Goal: Task Accomplishment & Management: Use online tool/utility

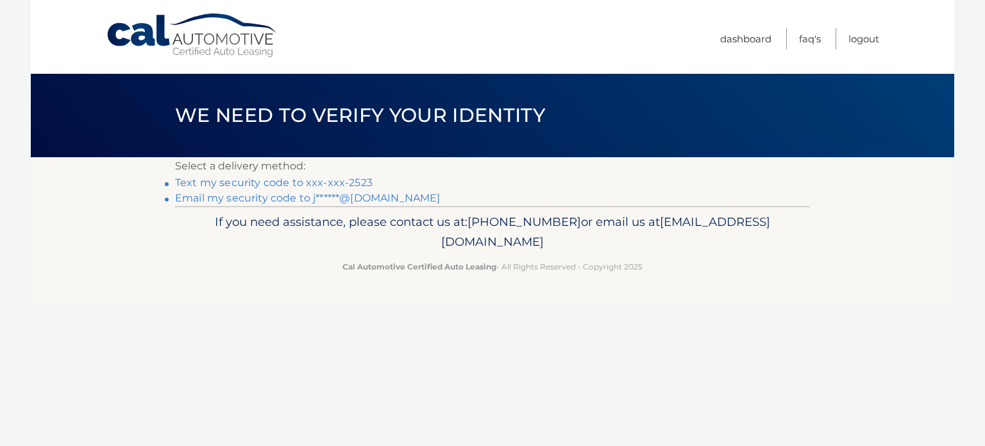
click at [256, 182] on link "Text my security code to xxx-xxx-2523" at bounding box center [273, 182] width 197 height 12
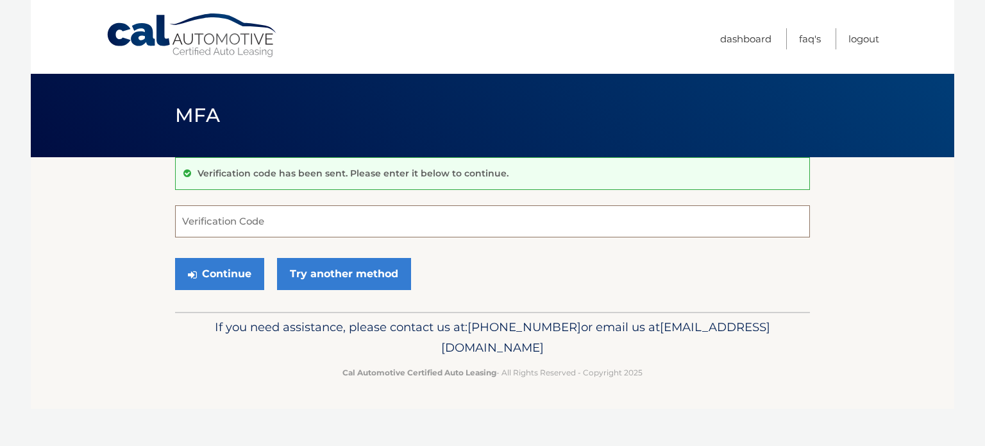
click at [315, 215] on input "Verification Code" at bounding box center [492, 221] width 635 height 32
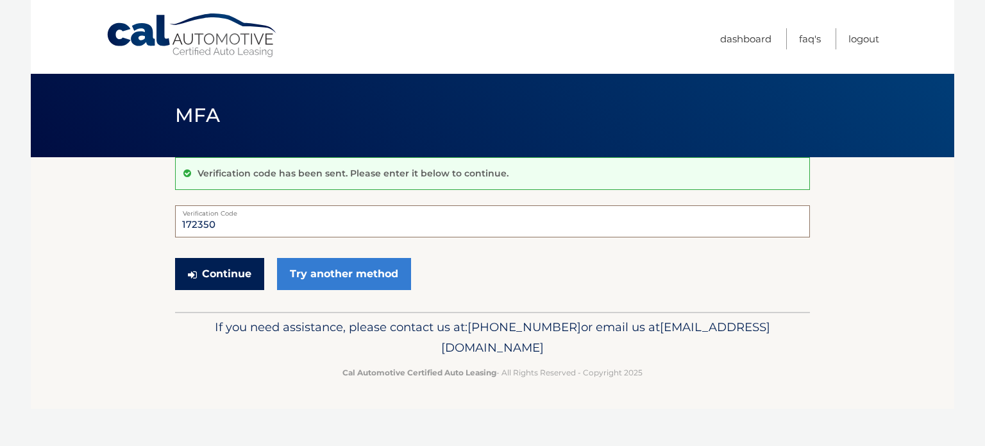
type input "172350"
click at [224, 276] on button "Continue" at bounding box center [219, 274] width 89 height 32
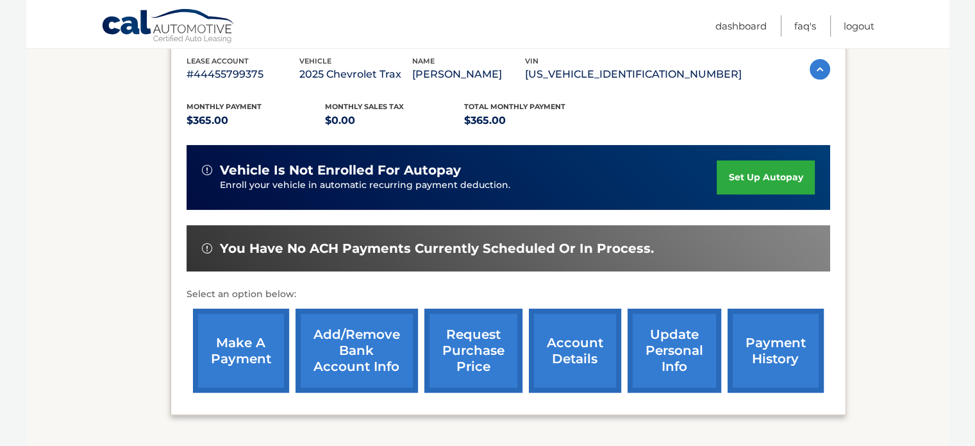
scroll to position [256, 0]
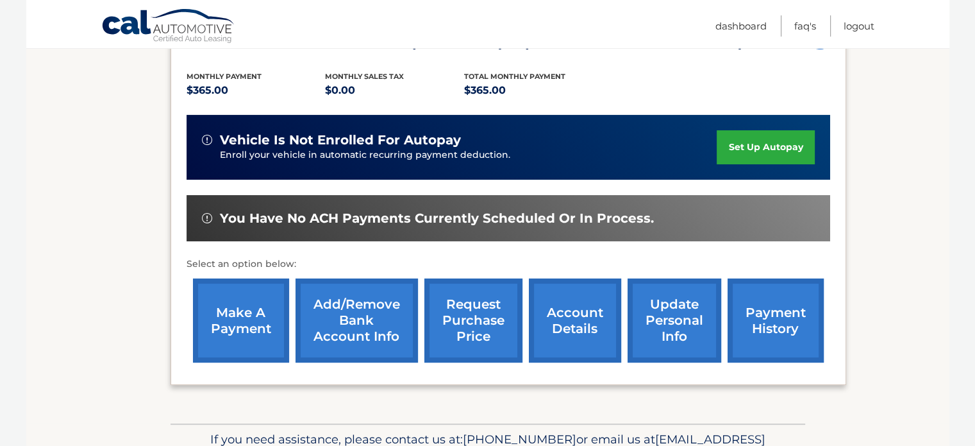
click at [235, 331] on link "make a payment" at bounding box center [241, 320] width 96 height 84
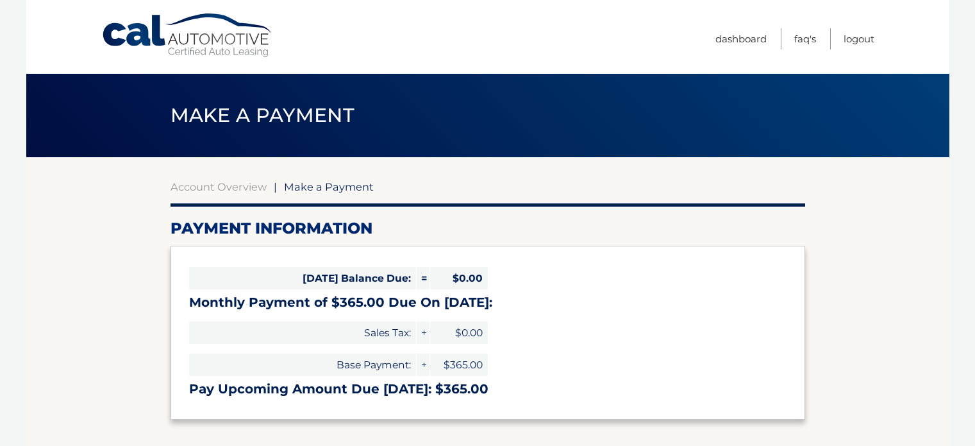
select select "N2ZiNzQ2YmEtZTk2Ni00YmEyLWIwNTQtOTI1YmI3NzFiMWI3"
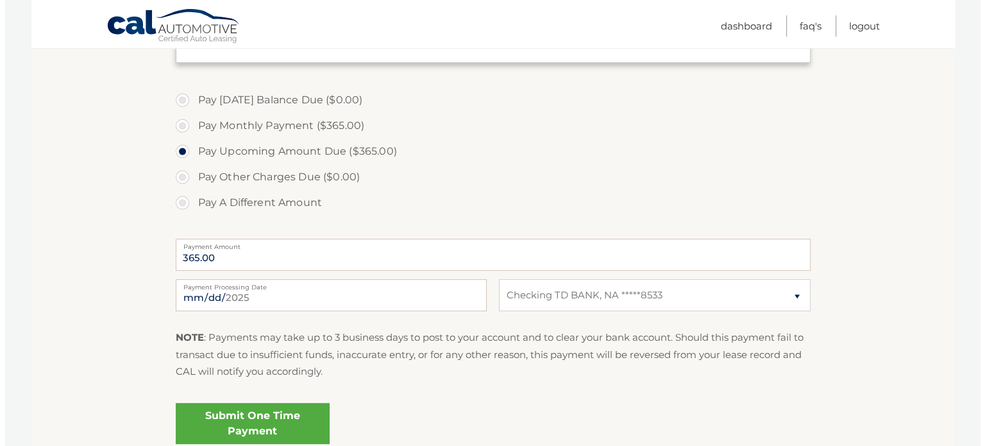
scroll to position [385, 0]
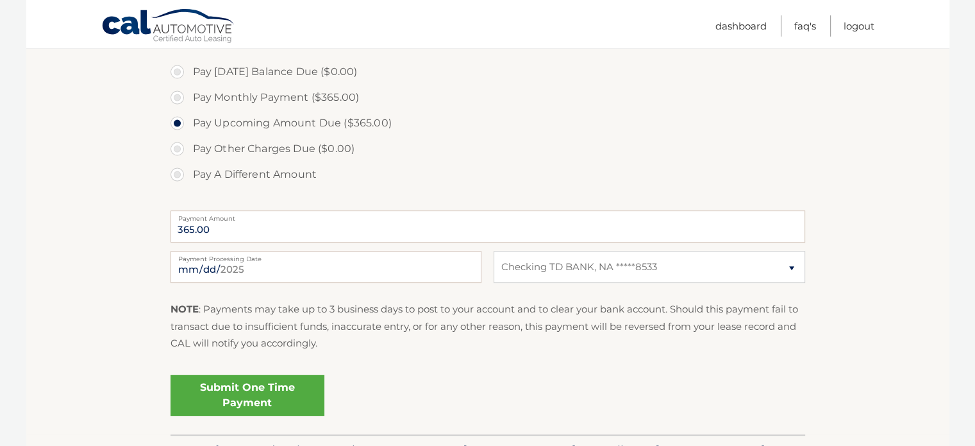
click at [241, 390] on link "Submit One Time Payment" at bounding box center [248, 394] width 154 height 41
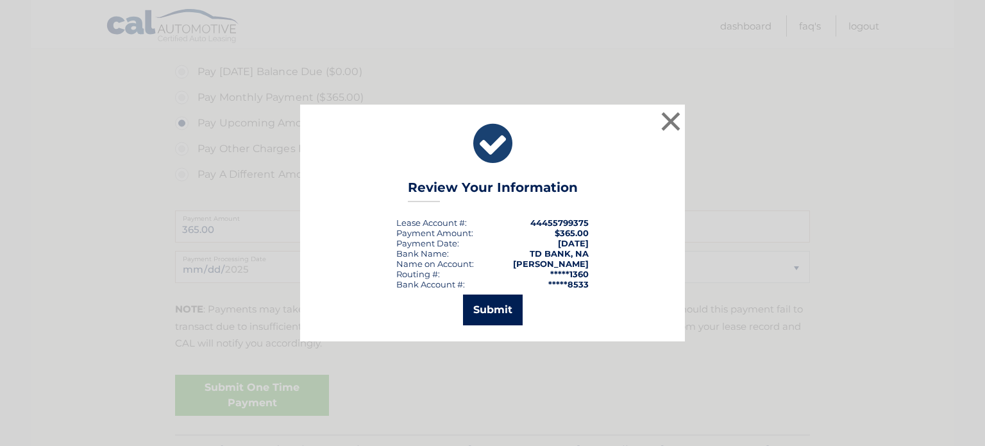
click at [492, 310] on button "Submit" at bounding box center [493, 309] width 60 height 31
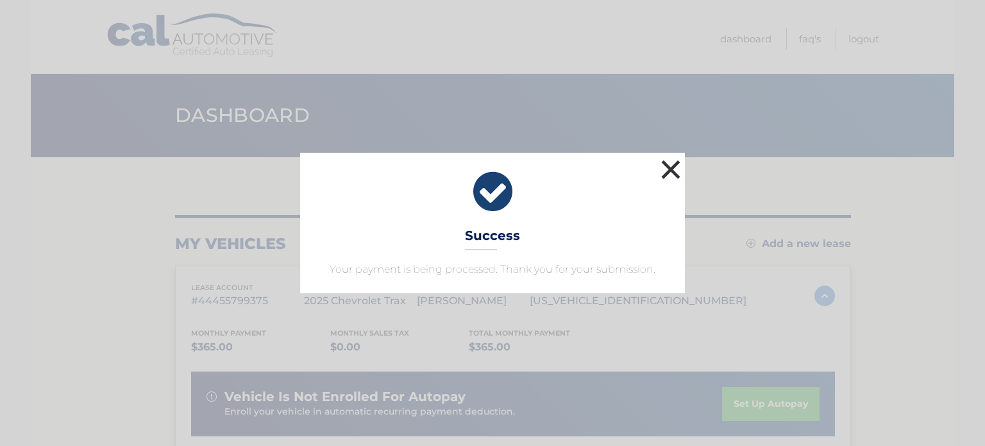
click at [673, 169] on button "×" at bounding box center [671, 169] width 26 height 26
